Goal: Task Accomplishment & Management: Use online tool/utility

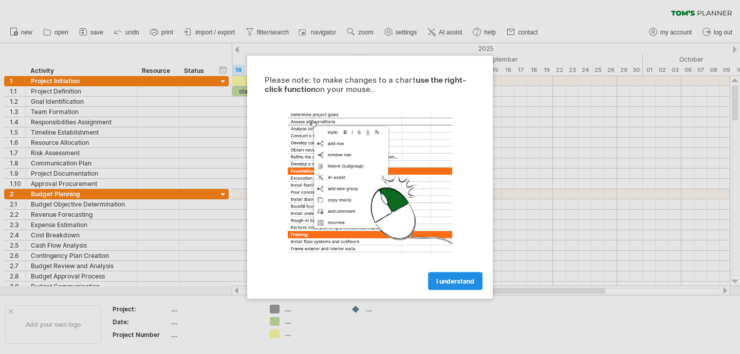
click at [446, 279] on span "I understand" at bounding box center [455, 281] width 38 height 8
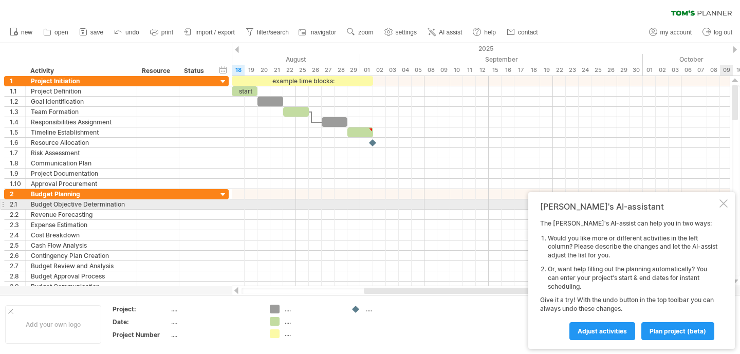
click at [720, 206] on div at bounding box center [724, 203] width 8 height 8
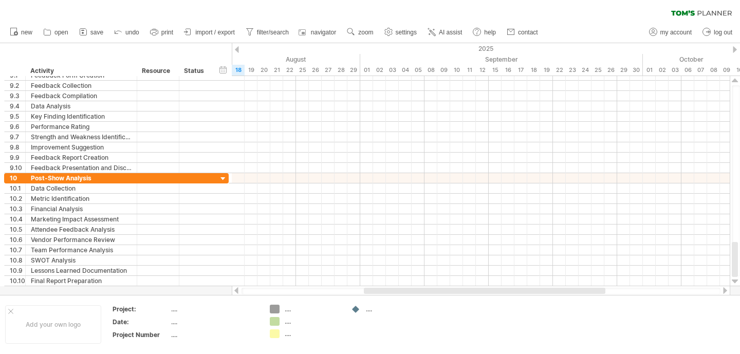
click at [195, 34] on link "import / export" at bounding box center [209, 32] width 57 height 13
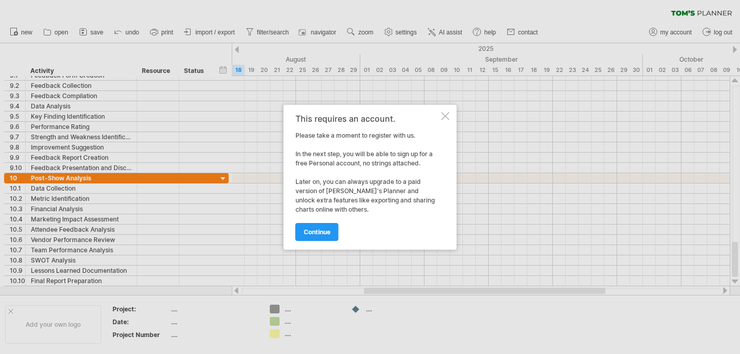
click at [451, 114] on div "This requires an account. Please take a moment to register with us. In the next…" at bounding box center [370, 177] width 173 height 145
click at [445, 115] on div at bounding box center [446, 116] width 8 height 8
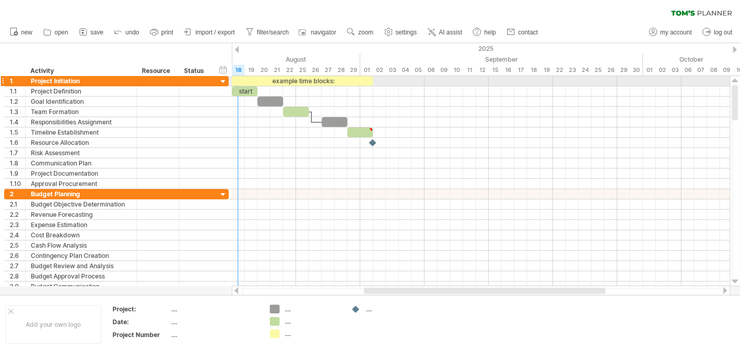
click at [222, 82] on div at bounding box center [224, 82] width 10 height 10
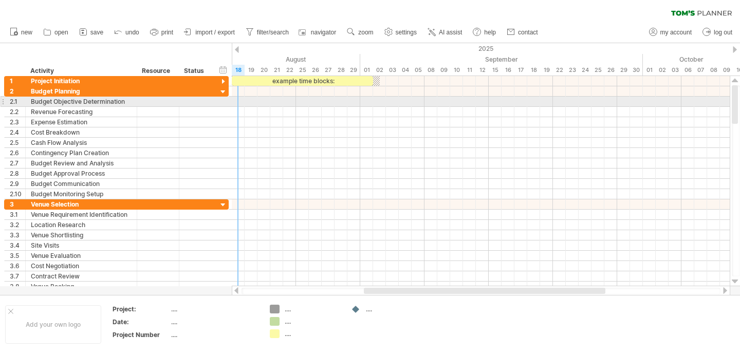
click at [228, 102] on div "**********" at bounding box center [116, 102] width 225 height 10
click at [215, 103] on div "**********" at bounding box center [116, 101] width 225 height 11
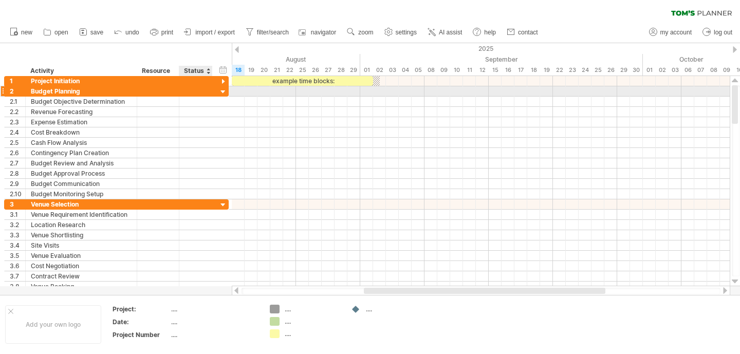
click at [225, 92] on div at bounding box center [224, 92] width 10 height 10
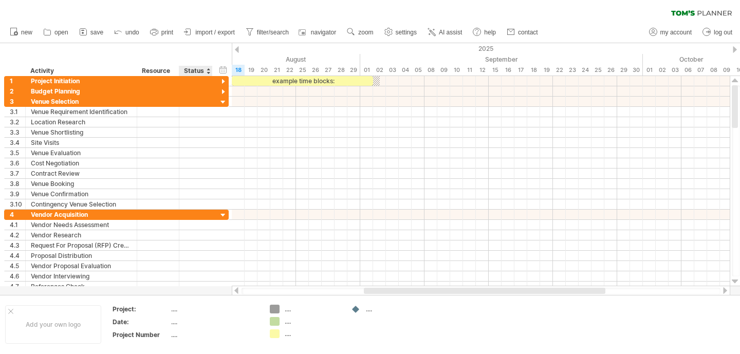
click at [202, 70] on div "Status" at bounding box center [195, 71] width 23 height 10
click at [202, 70] on input "******" at bounding box center [195, 71] width 23 height 10
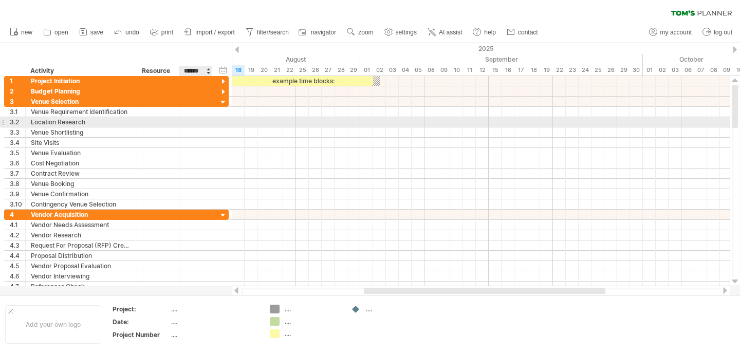
click at [202, 124] on div at bounding box center [196, 122] width 23 height 10
click at [202, 124] on input "text" at bounding box center [196, 122] width 23 height 10
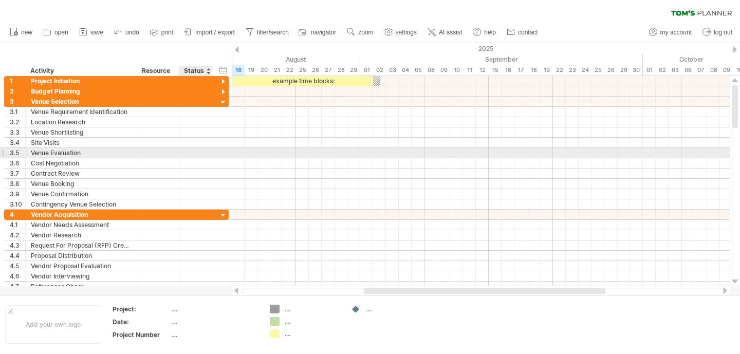
click at [208, 153] on div at bounding box center [195, 153] width 33 height 10
click at [222, 81] on div at bounding box center [224, 82] width 10 height 10
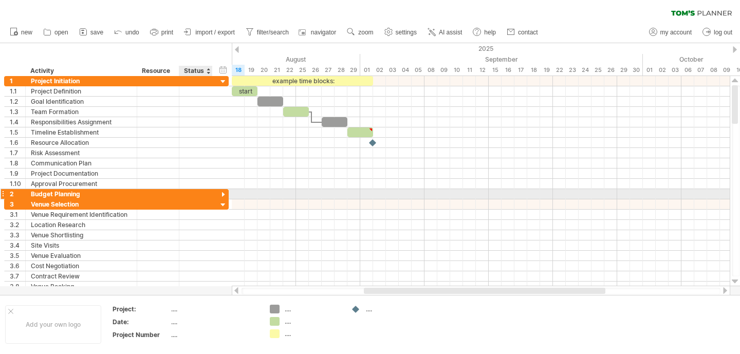
click at [224, 195] on div at bounding box center [224, 195] width 10 height 10
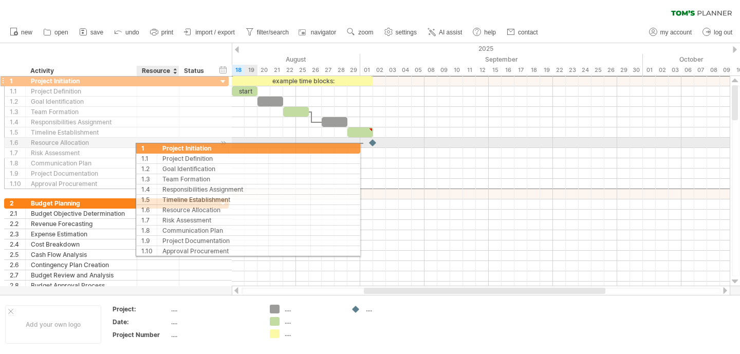
drag, startPoint x: 11, startPoint y: 82, endPoint x: 178, endPoint y: 147, distance: 179.0
click at [178, 147] on div "**********" at bounding box center [116, 133] width 225 height 114
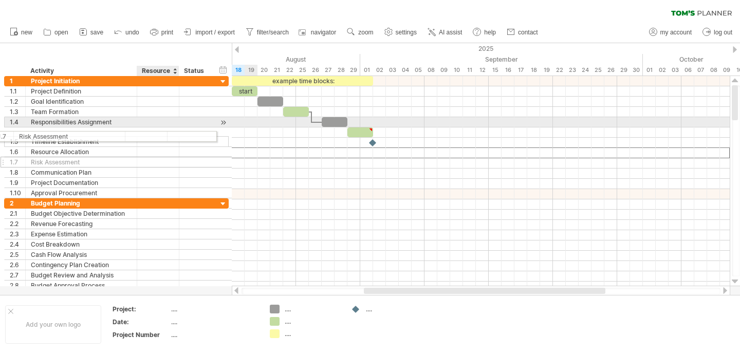
drag, startPoint x: 180, startPoint y: 148, endPoint x: 147, endPoint y: 132, distance: 37.0
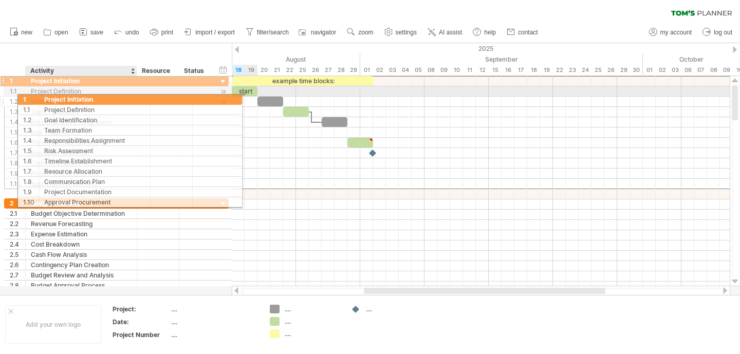
drag, startPoint x: 42, startPoint y: 83, endPoint x: 56, endPoint y: 98, distance: 20.0
click at [56, 98] on div "**********" at bounding box center [116, 133] width 225 height 114
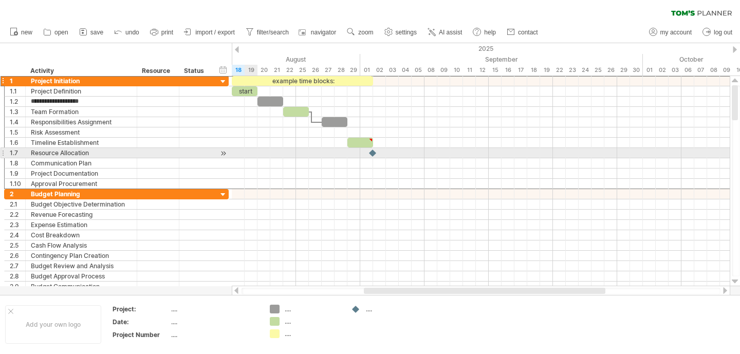
click at [246, 158] on div at bounding box center [481, 163] width 498 height 10
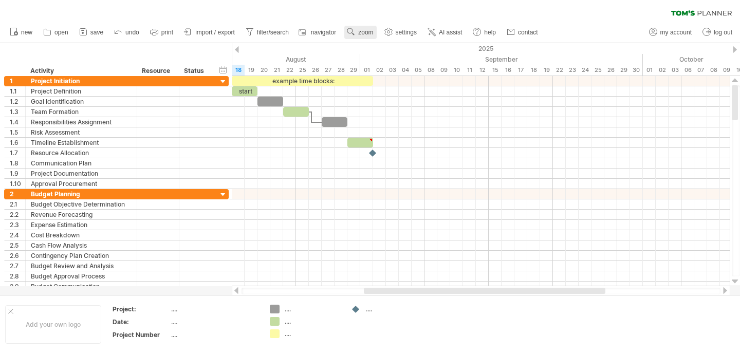
click at [355, 26] on link "zoom" at bounding box center [360, 32] width 32 height 13
click at [336, 31] on span "navigator" at bounding box center [323, 32] width 25 height 7
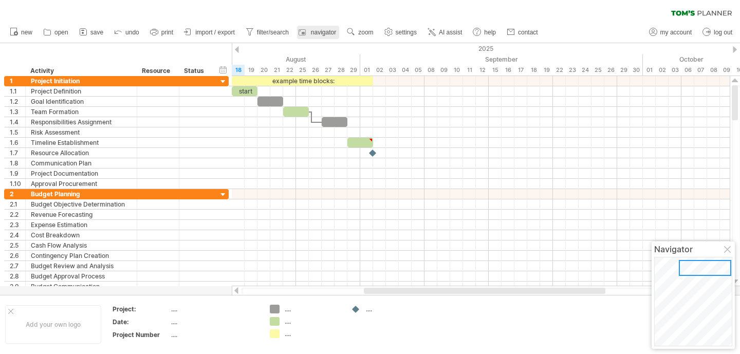
click at [336, 31] on span "navigator" at bounding box center [323, 32] width 25 height 7
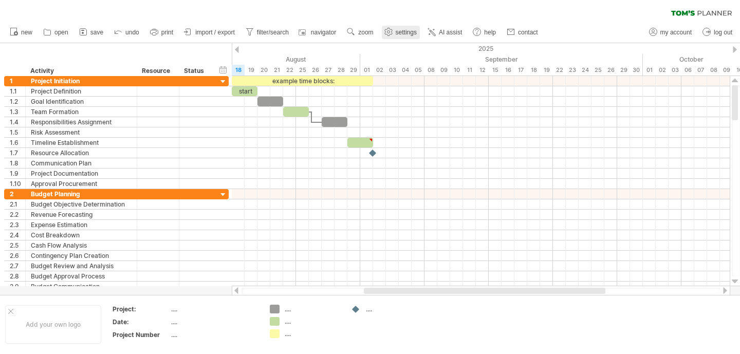
click at [396, 33] on link "settings" at bounding box center [401, 32] width 38 height 13
select select "*"
select select "**"
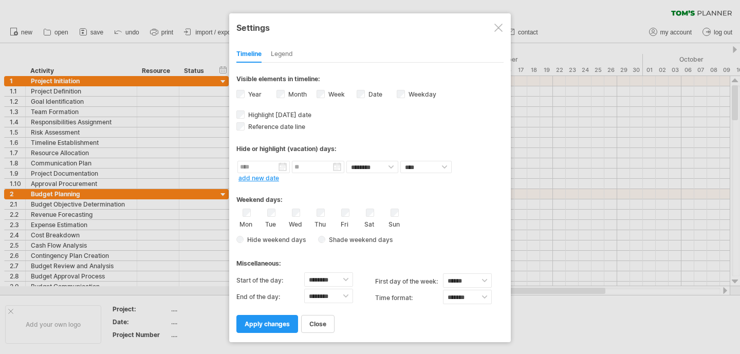
click at [499, 28] on div at bounding box center [499, 28] width 8 height 8
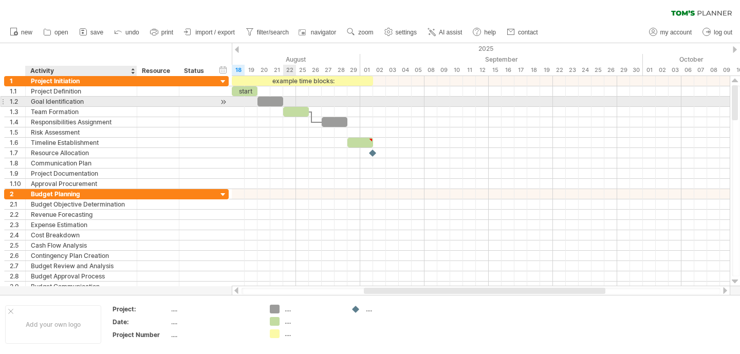
click at [76, 97] on div "Goal Identification" at bounding box center [81, 102] width 101 height 10
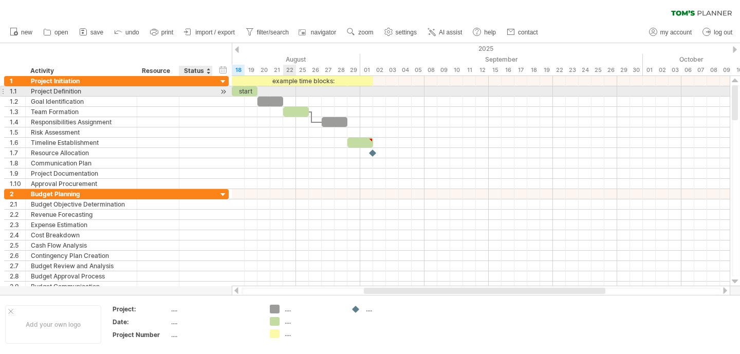
click at [224, 90] on div at bounding box center [224, 91] width 10 height 11
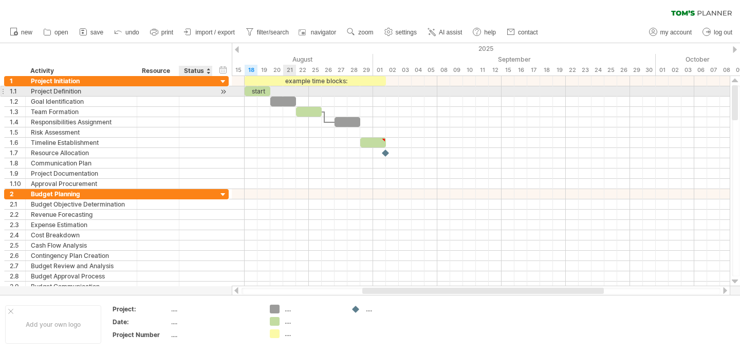
click at [224, 90] on div at bounding box center [224, 91] width 10 height 11
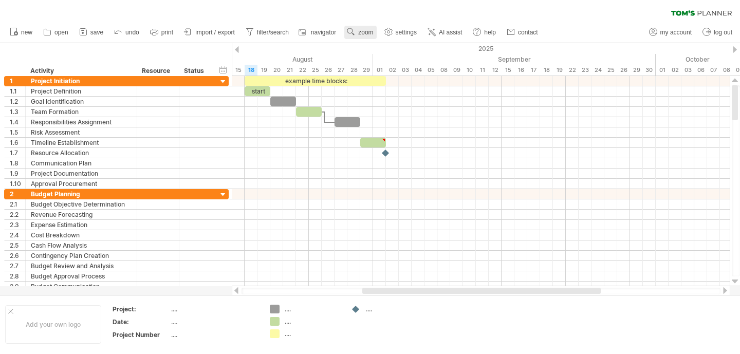
click at [361, 28] on link "zoom" at bounding box center [360, 32] width 32 height 13
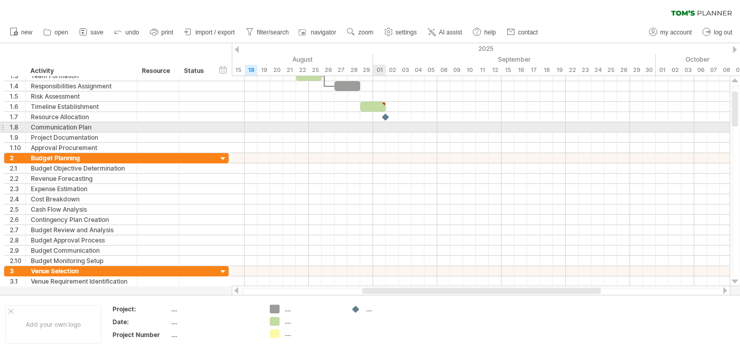
click at [378, 169] on div at bounding box center [481, 168] width 498 height 10
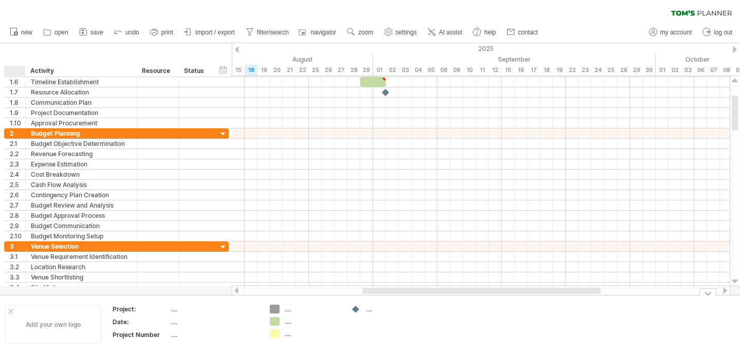
click at [10, 311] on div at bounding box center [10, 311] width 5 height 5
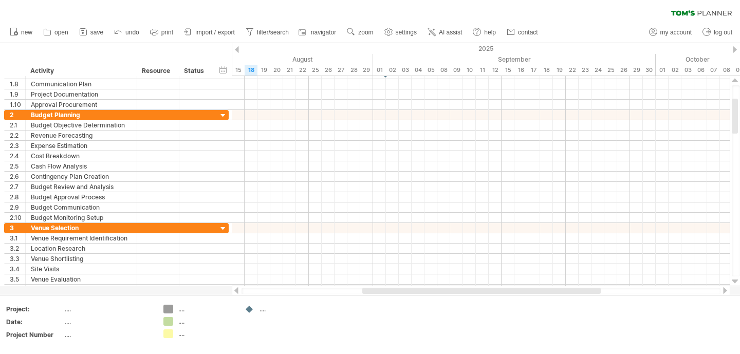
click at [706, 296] on div at bounding box center [708, 296] width 17 height 0
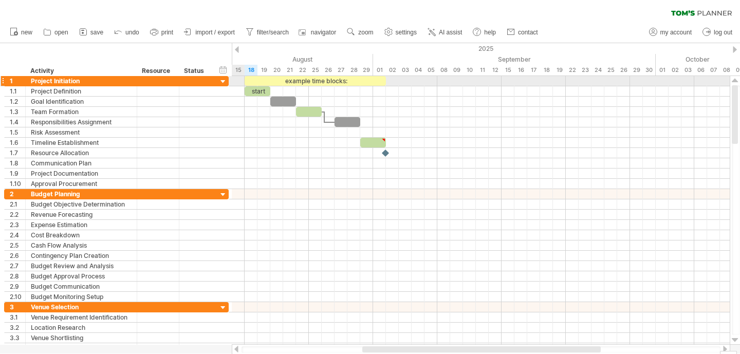
click at [222, 80] on div at bounding box center [224, 82] width 10 height 10
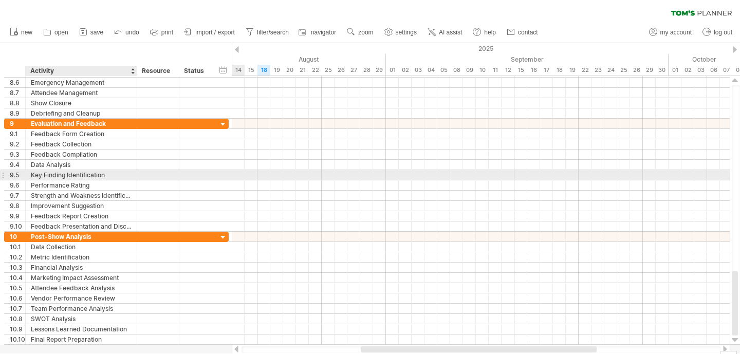
click at [94, 175] on div "Key Finding Identification" at bounding box center [81, 175] width 101 height 10
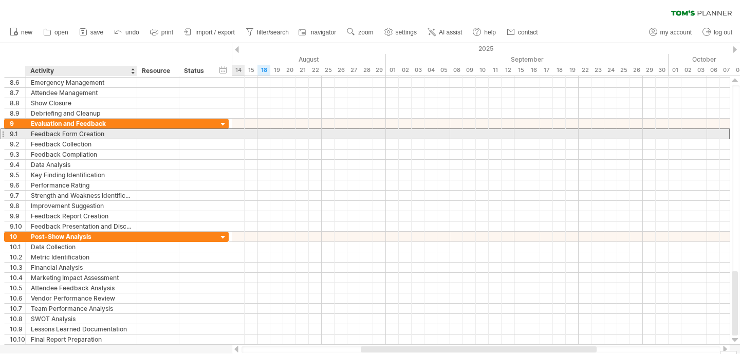
click at [93, 134] on div "Feedback Form Creation" at bounding box center [81, 134] width 101 height 10
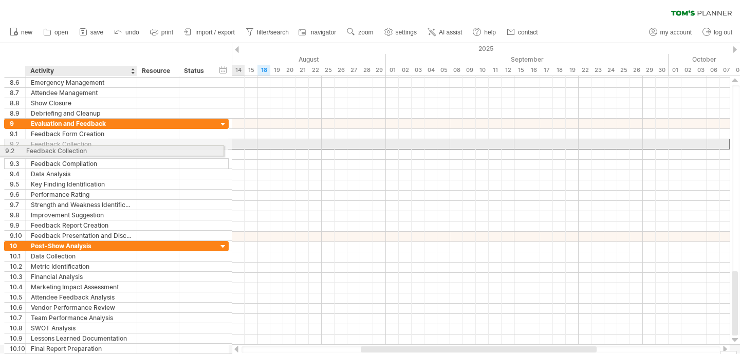
drag, startPoint x: 114, startPoint y: 140, endPoint x: 104, endPoint y: 147, distance: 12.0
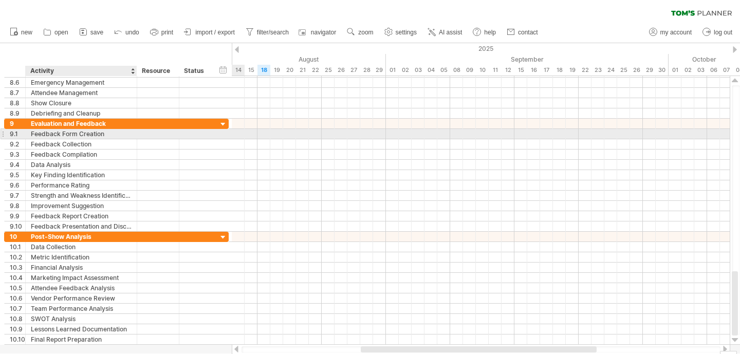
click at [89, 138] on div "Feedback Form Creation" at bounding box center [81, 134] width 101 height 10
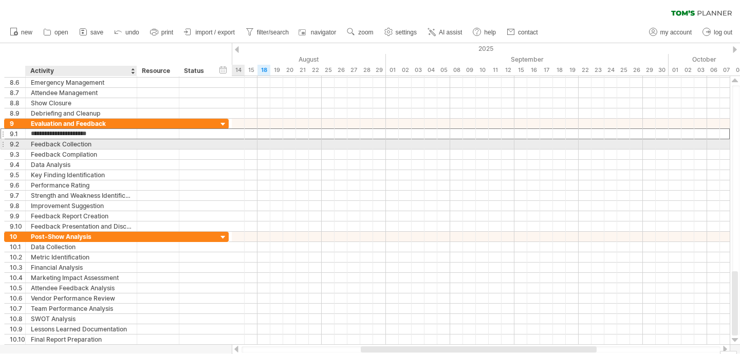
click at [89, 141] on div "Feedback Collection" at bounding box center [81, 144] width 101 height 10
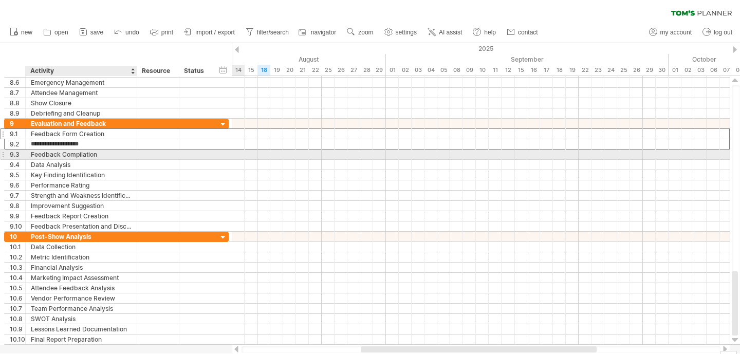
click at [90, 153] on div "Feedback Compilation" at bounding box center [81, 155] width 101 height 10
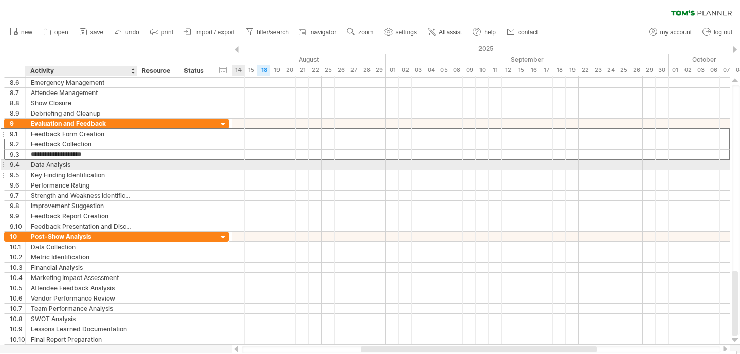
click at [88, 176] on div "Key Finding Identification" at bounding box center [81, 175] width 101 height 10
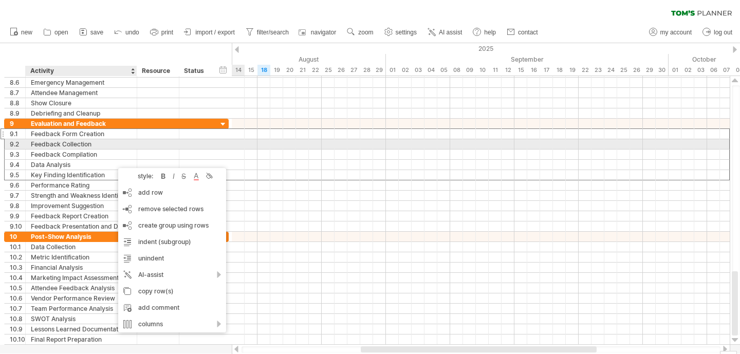
click at [357, 152] on div at bounding box center [481, 154] width 498 height 11
